Goal: Transaction & Acquisition: Obtain resource

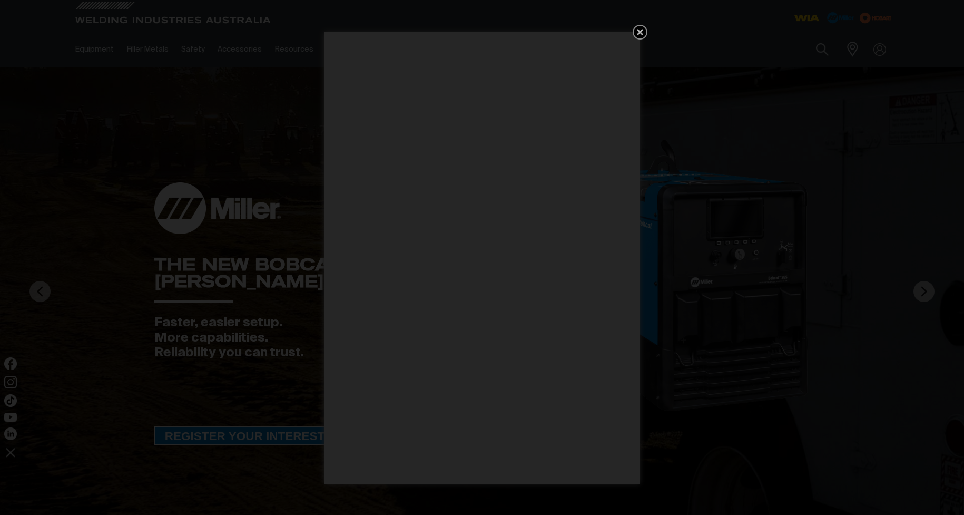
click at [640, 33] on icon "Get 5 WIA Welding Guides Free!" at bounding box center [640, 32] width 6 height 6
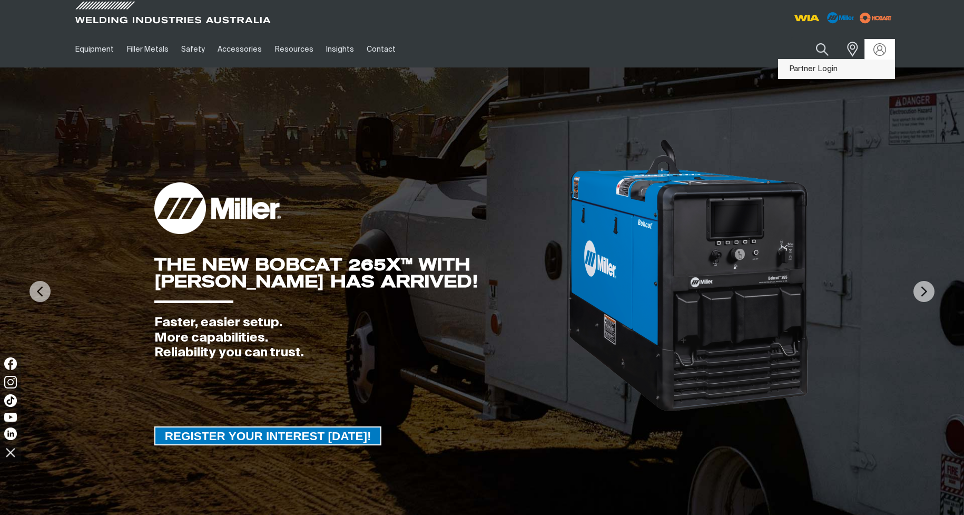
click at [847, 68] on link "Partner Login" at bounding box center [837, 69] width 116 height 19
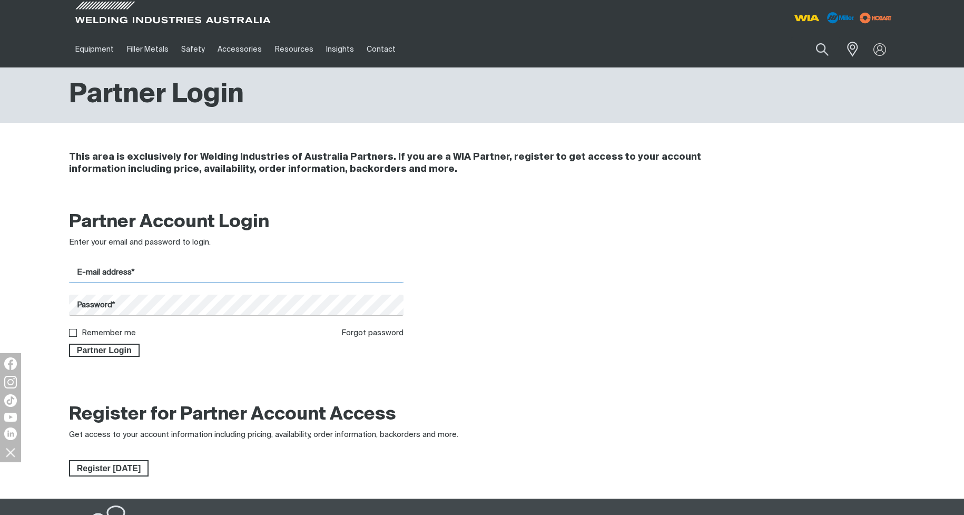
type input "[EMAIL_ADDRESS][DOMAIN_NAME]"
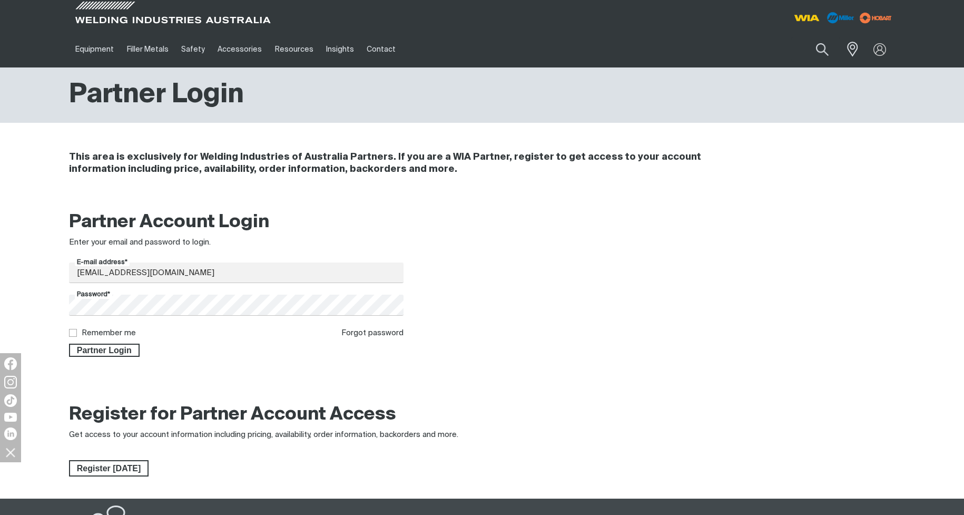
click at [70, 331] on input "Remember me" at bounding box center [72, 332] width 7 height 7
checkbox input "true"
click at [93, 349] on span "Partner Login" at bounding box center [104, 350] width 68 height 14
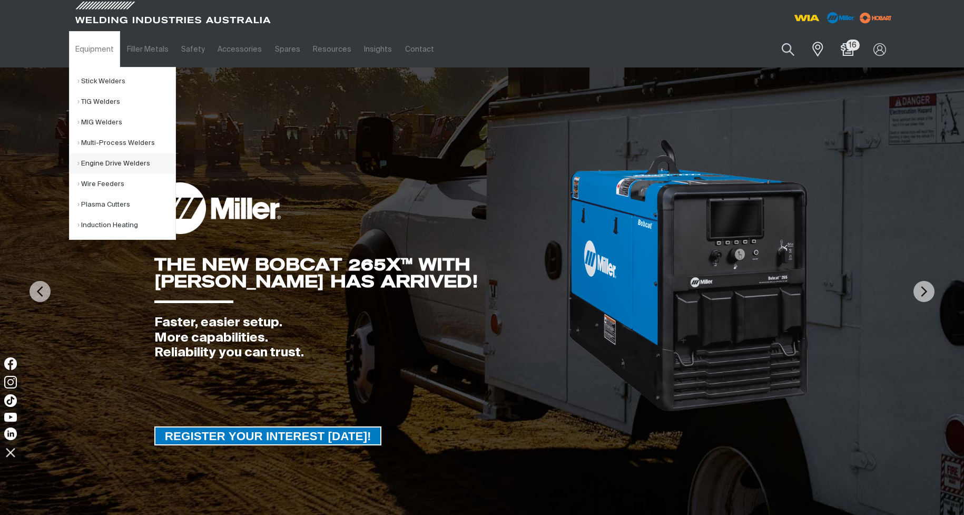
click at [110, 159] on link "Engine Drive Welders" at bounding box center [126, 163] width 98 height 21
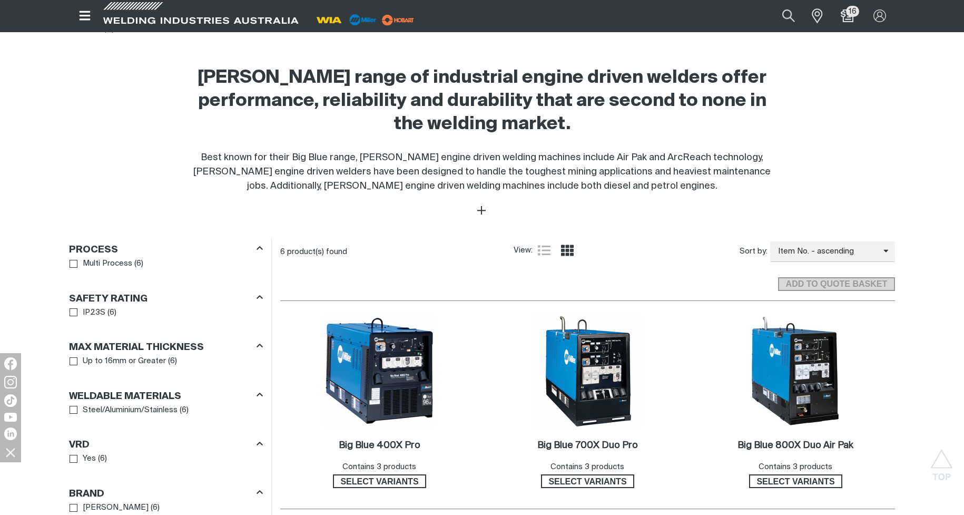
scroll to position [421, 0]
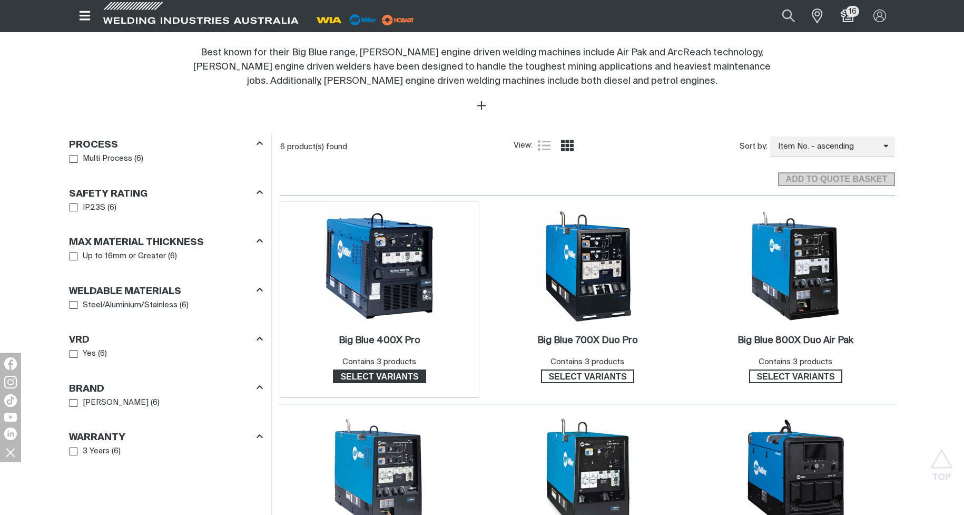
click at [385, 375] on span "Select variants" at bounding box center [380, 376] width 92 height 14
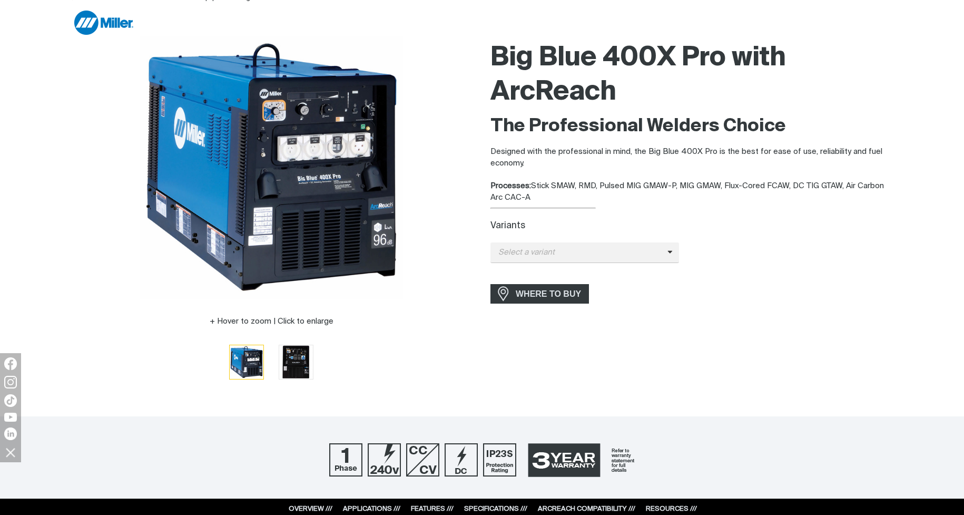
scroll to position [105, 0]
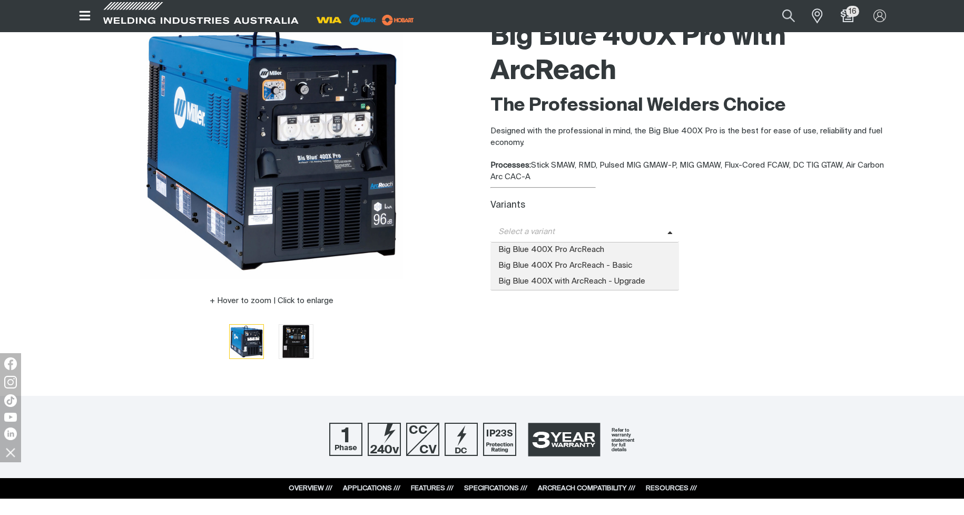
click at [666, 228] on span "Select a variant" at bounding box center [584, 232] width 189 height 21
click at [618, 262] on span "Big Blue 400X Pro ArcReach - Basic" at bounding box center [584, 266] width 189 height 16
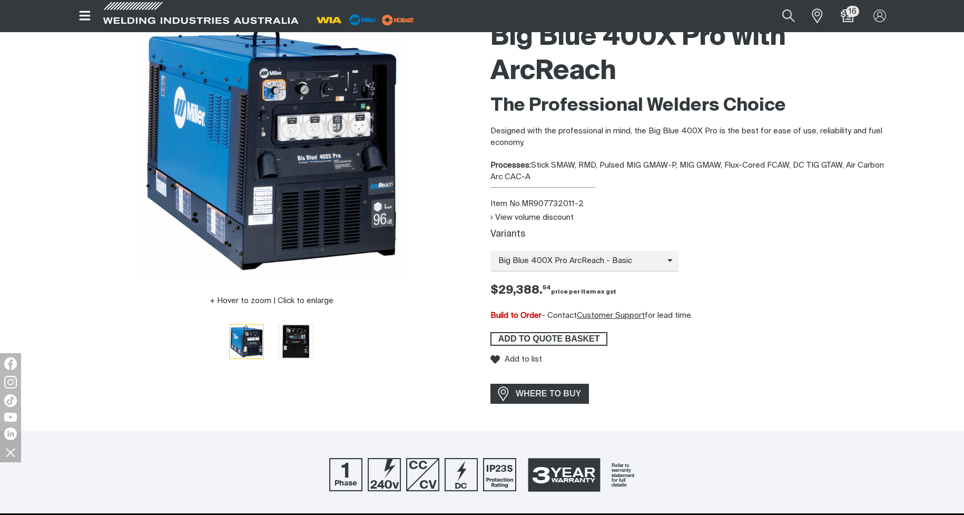
click at [560, 338] on span "ADD TO QUOTE BASKET" at bounding box center [549, 339] width 115 height 14
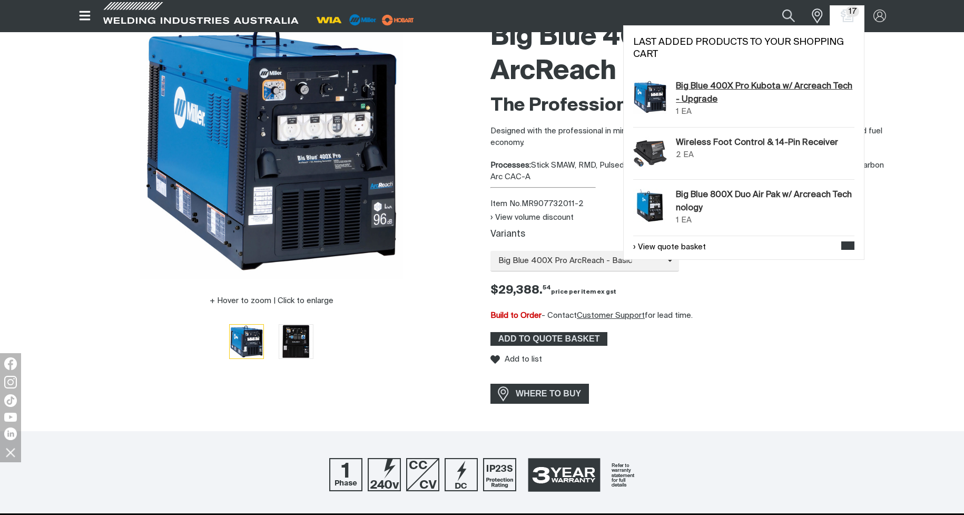
click at [732, 89] on link "Big Blue 400X Pro Kubota w/ Arcreach Tech- Upgrade" at bounding box center [765, 93] width 179 height 26
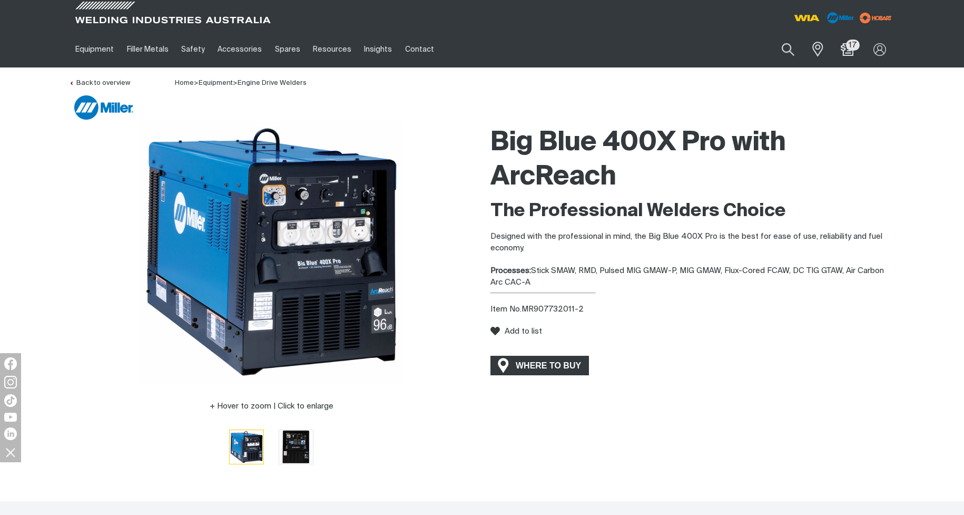
click at [549, 361] on span "WHERE TO BUY" at bounding box center [548, 365] width 79 height 17
